Goal: Task Accomplishment & Management: Complete application form

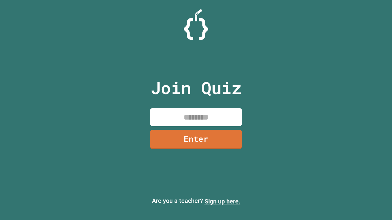
click at [222, 202] on link "Sign up here." at bounding box center [222, 201] width 36 height 7
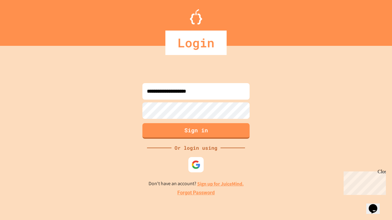
type input "**********"
